Goal: Information Seeking & Learning: Learn about a topic

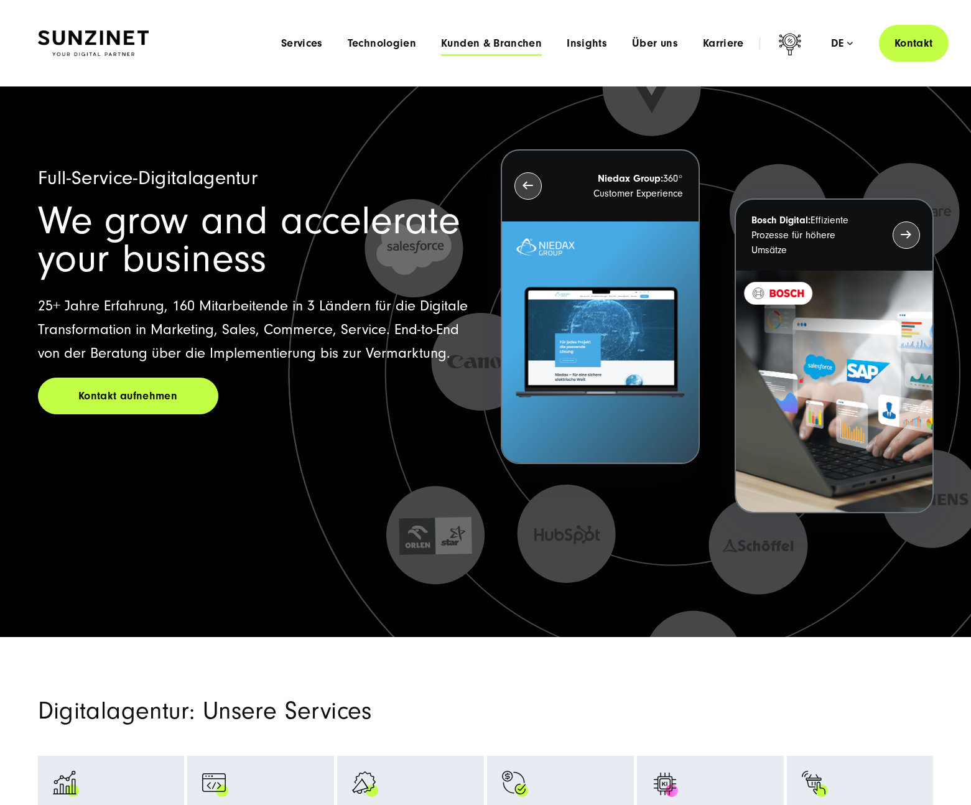
click at [454, 42] on span "Kunden & Branchen" at bounding box center [491, 43] width 101 height 12
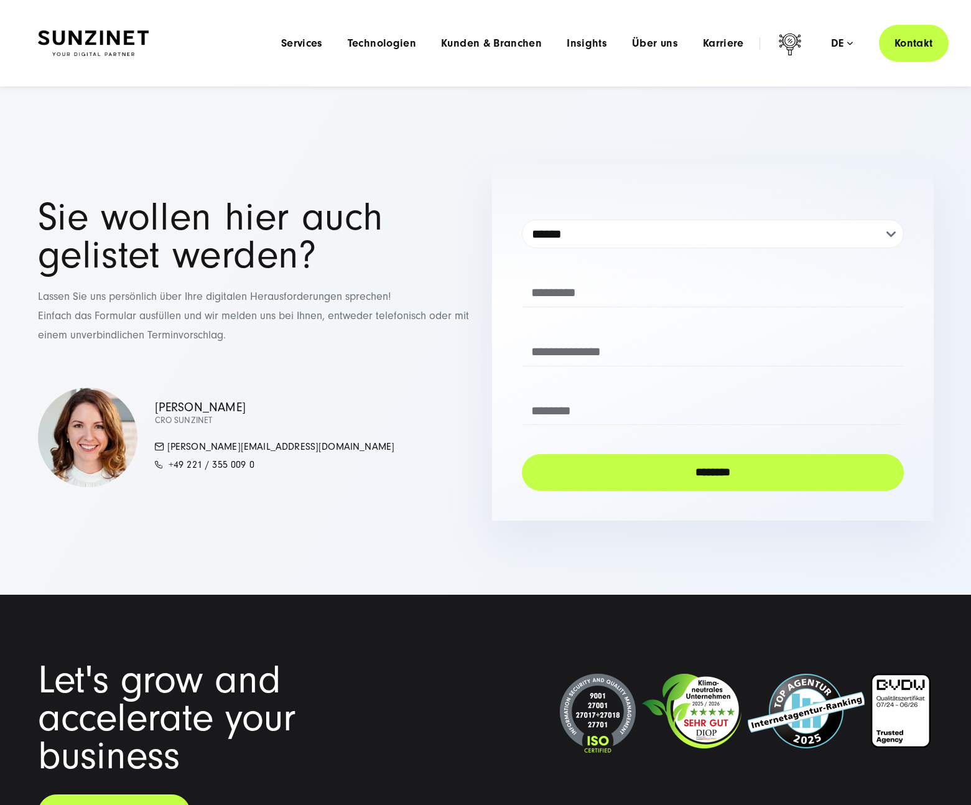
scroll to position [2770, 0]
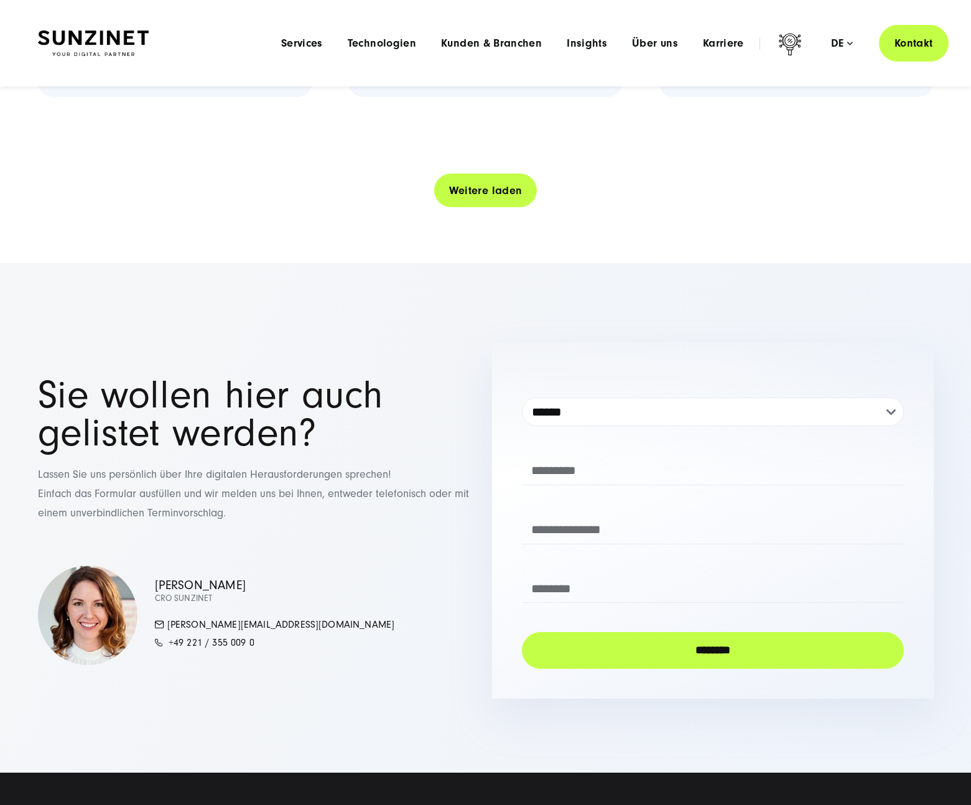
click at [463, 203] on link "Weitere laden" at bounding box center [485, 190] width 103 height 35
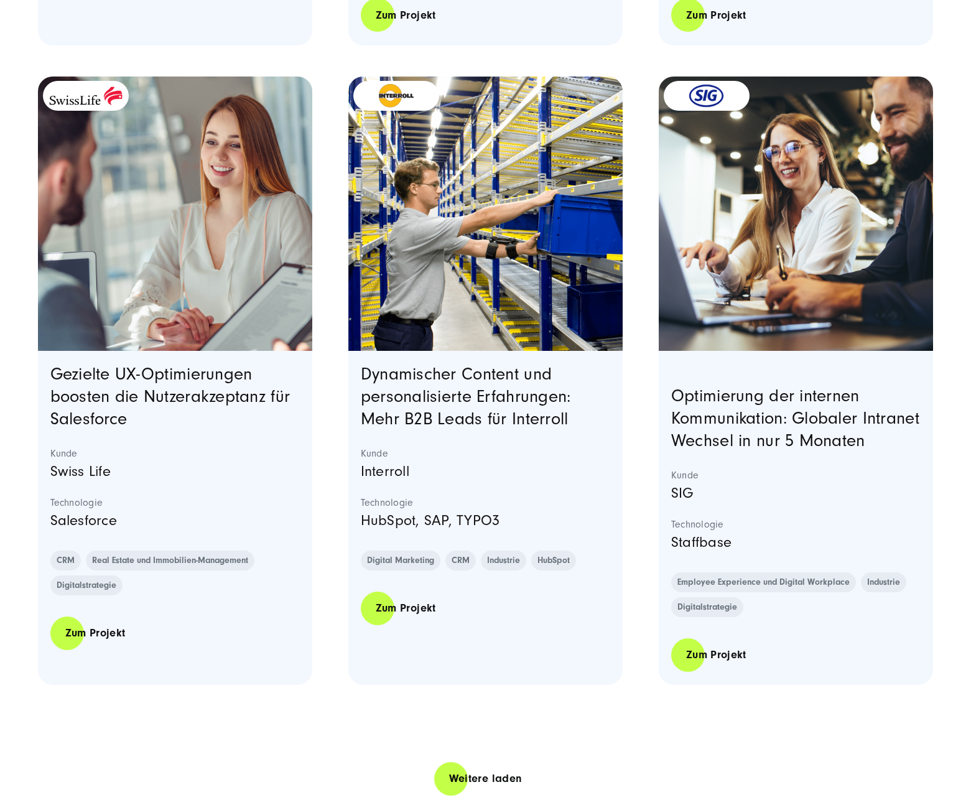
scroll to position [4814, 0]
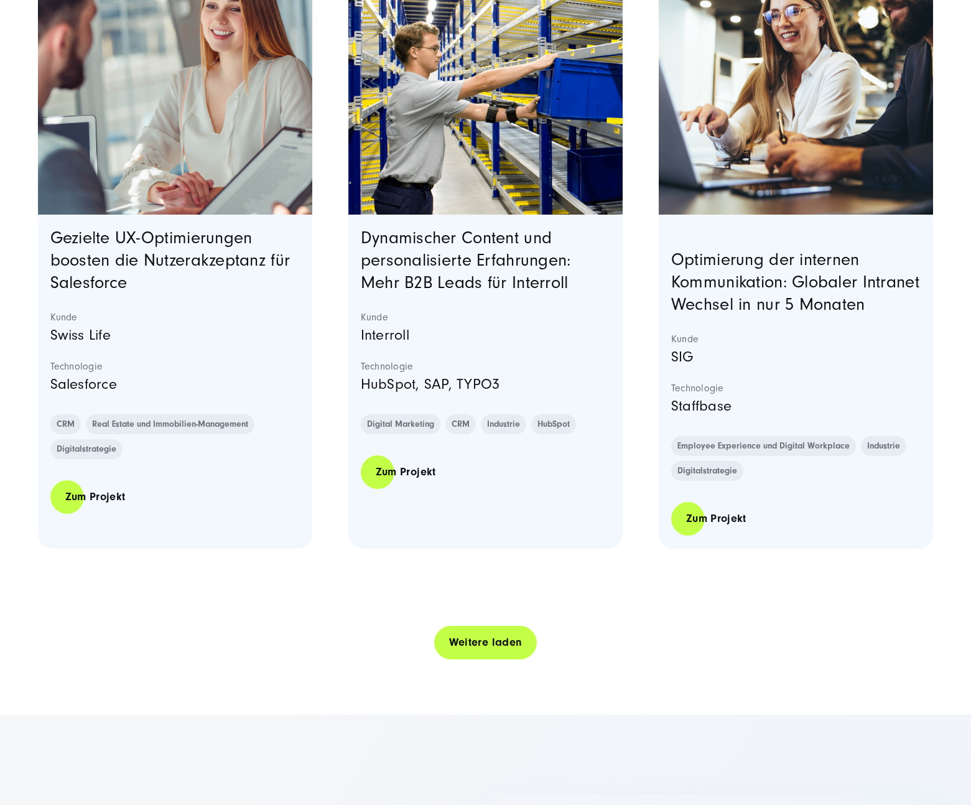
click at [455, 660] on link "Weitere laden" at bounding box center [485, 642] width 103 height 35
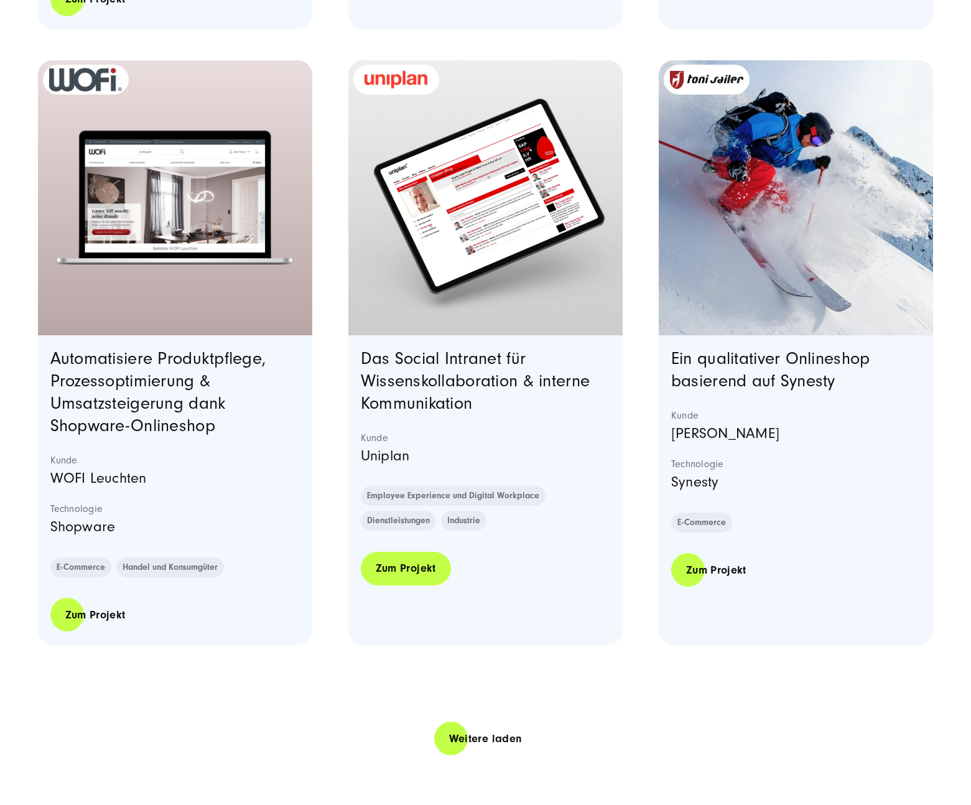
scroll to position [7428, 0]
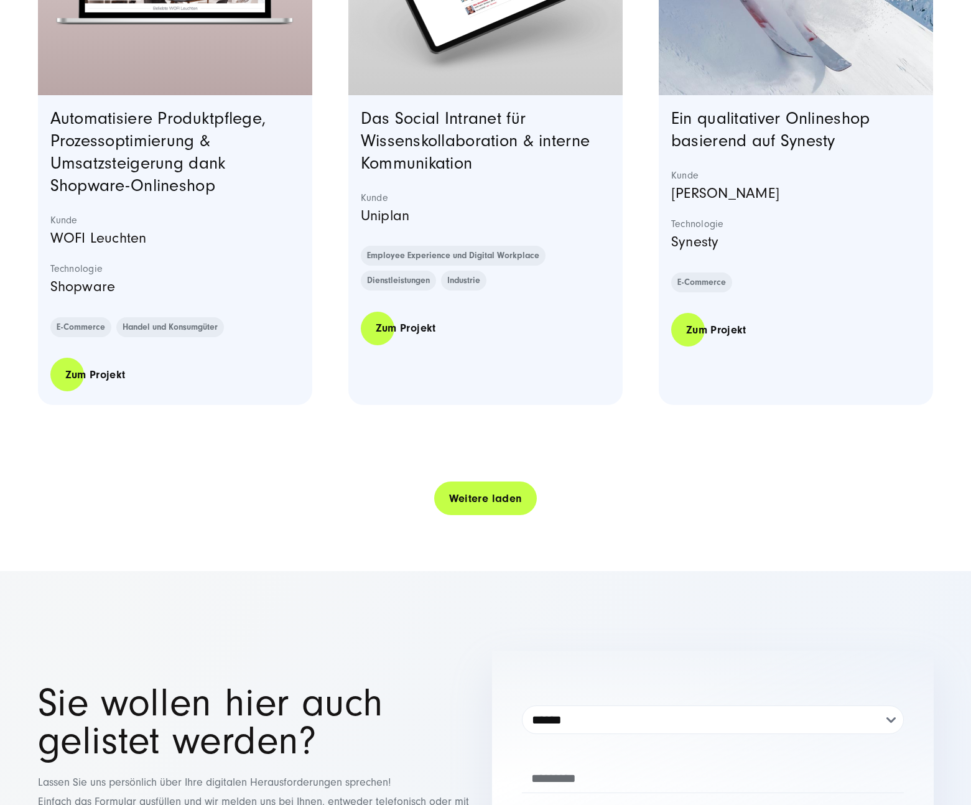
click at [488, 516] on link "Weitere laden" at bounding box center [485, 498] width 103 height 35
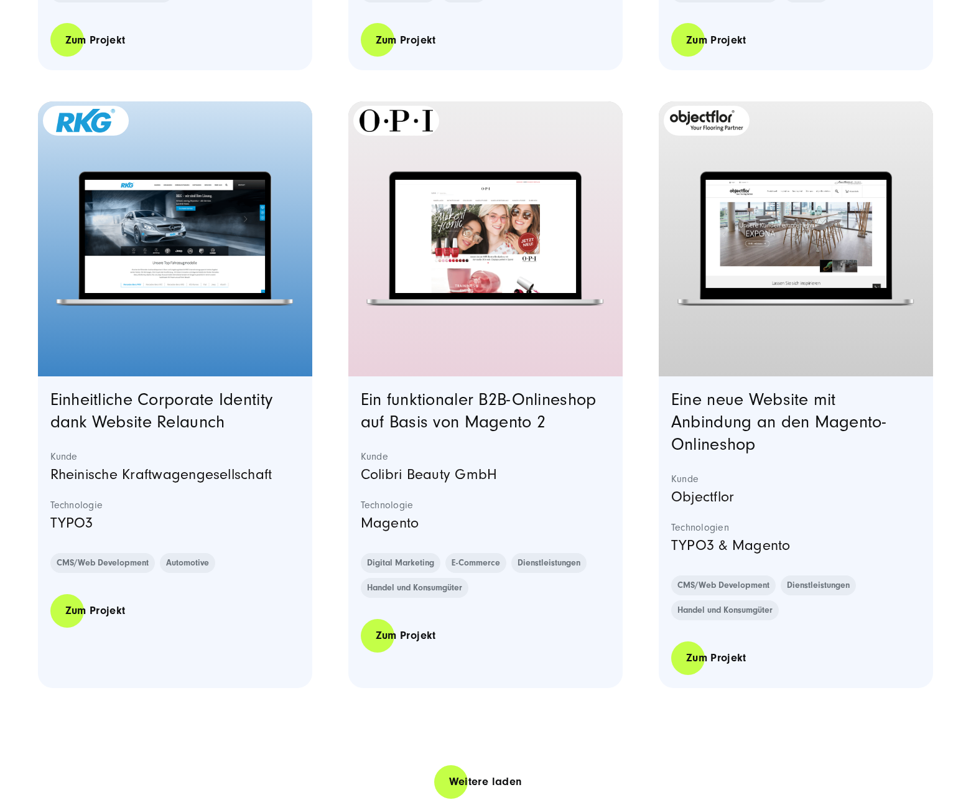
scroll to position [9874, 0]
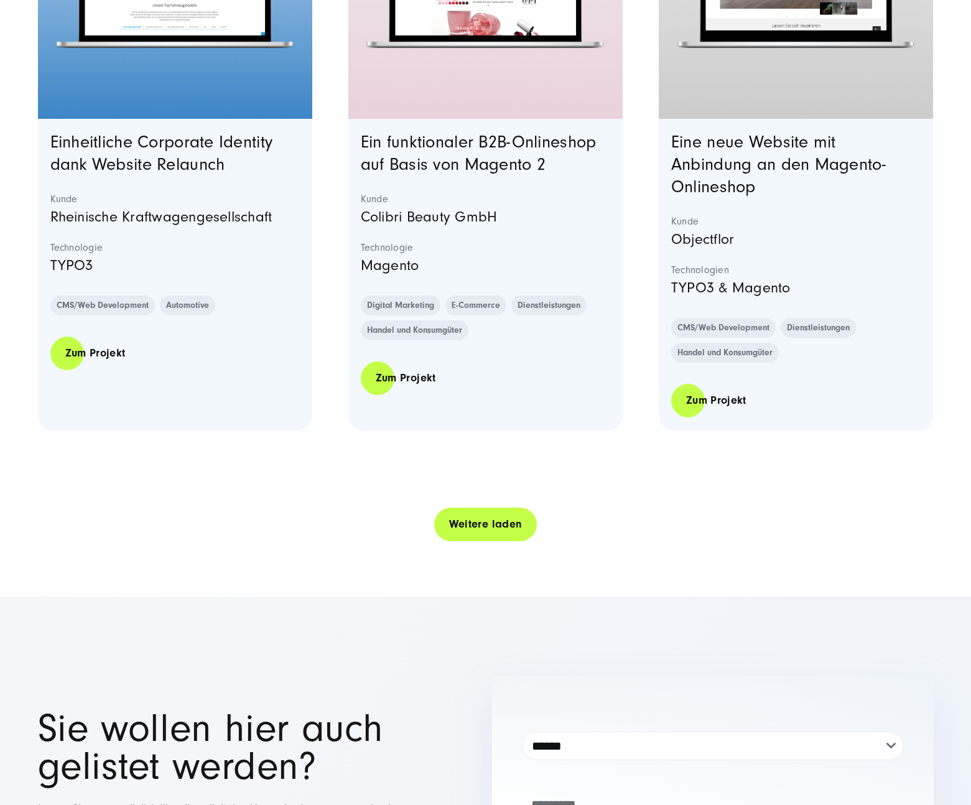
click at [504, 542] on link "Weitere laden" at bounding box center [485, 523] width 103 height 35
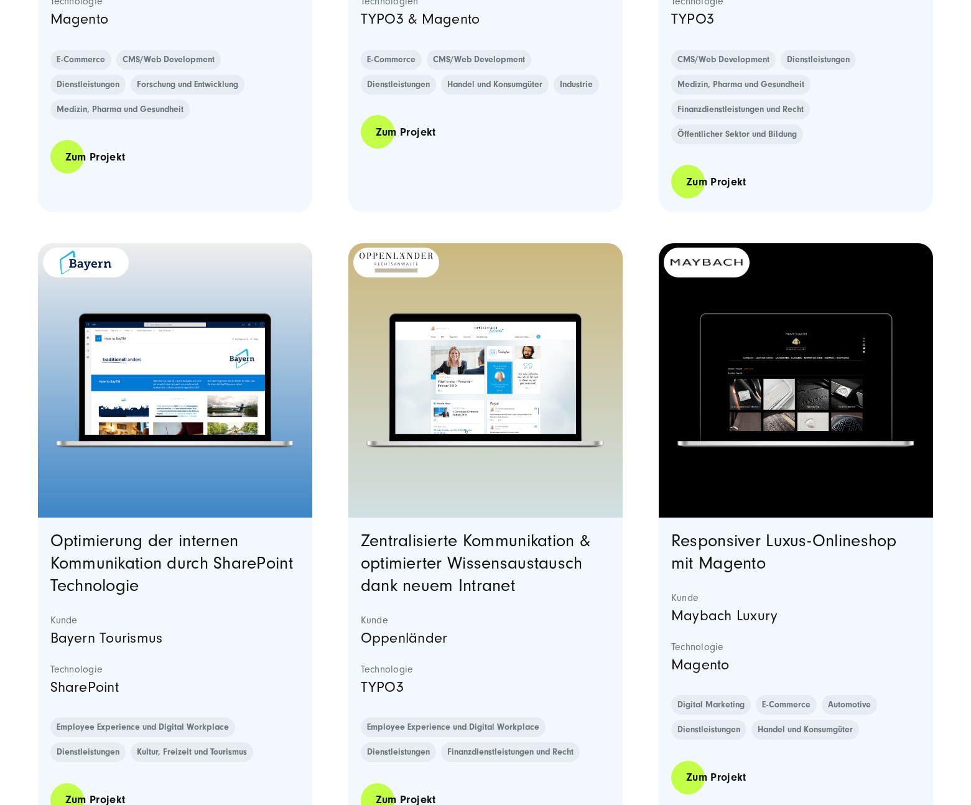
scroll to position [12544, 0]
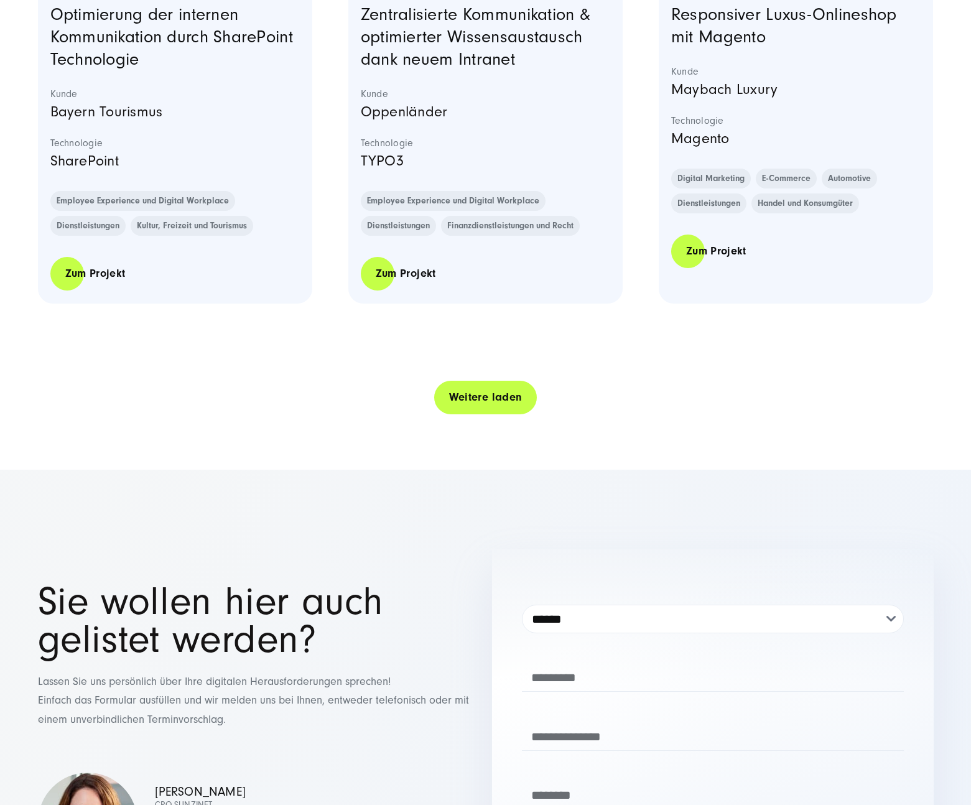
click at [480, 411] on link "Weitere laden" at bounding box center [485, 396] width 103 height 35
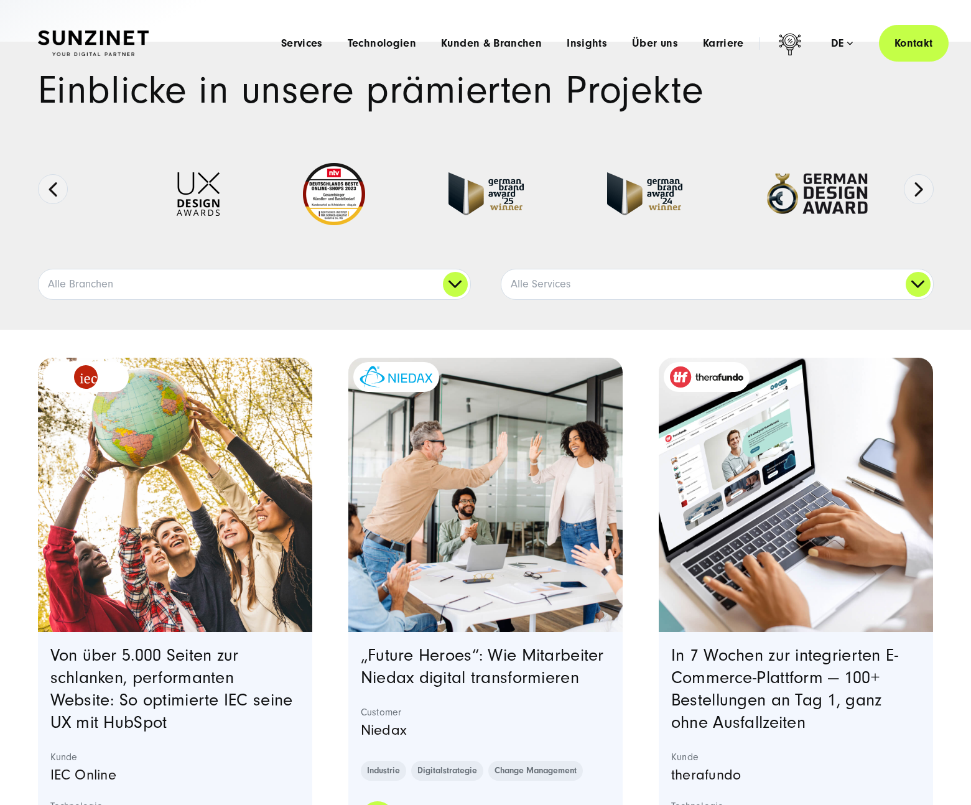
scroll to position [0, 0]
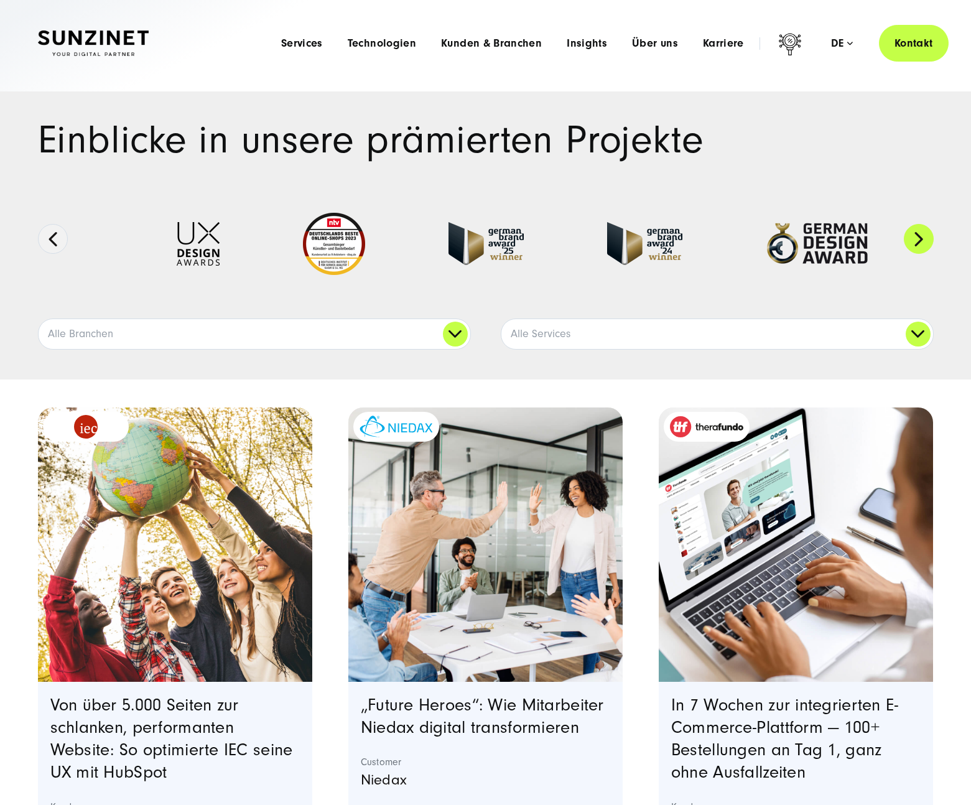
click at [927, 248] on button "Next" at bounding box center [919, 239] width 30 height 30
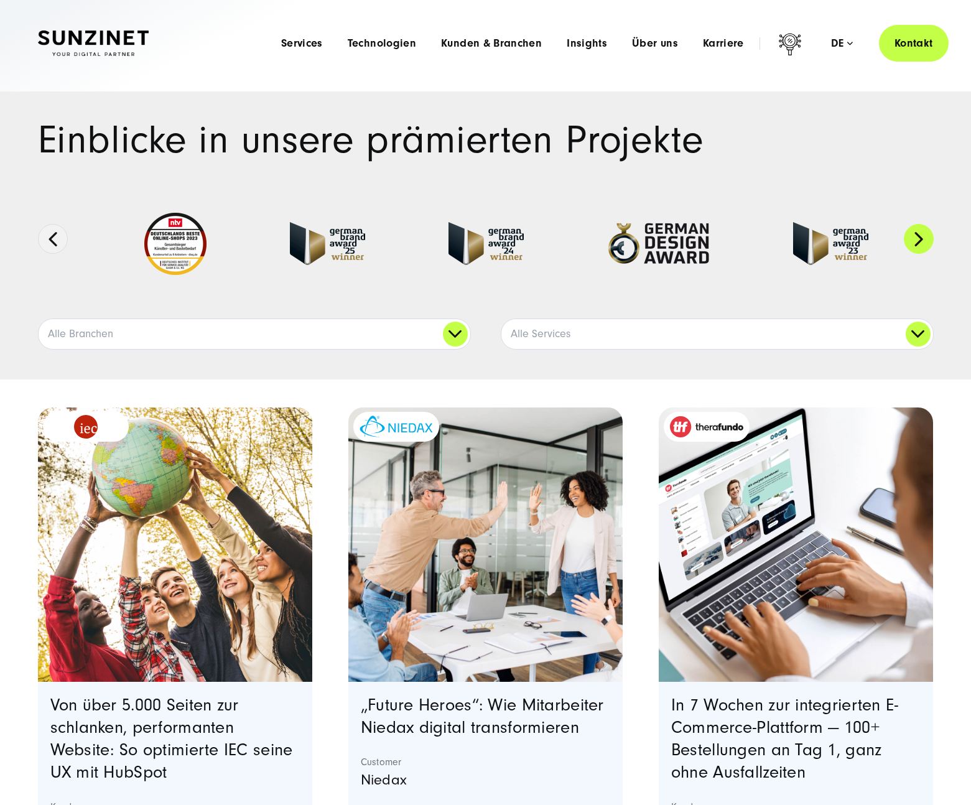
click at [927, 248] on button "Next" at bounding box center [919, 239] width 30 height 30
